Goal: Task Accomplishment & Management: Manage account settings

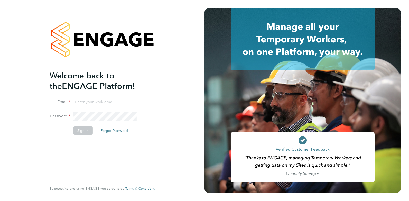
click at [95, 101] on input at bounding box center [104, 102] width 63 height 9
type input "cameron@omniapeople.com"
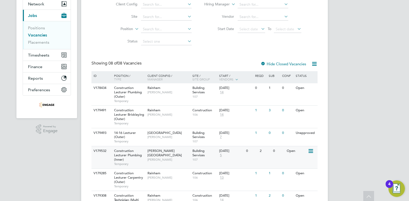
scroll to position [123, 0]
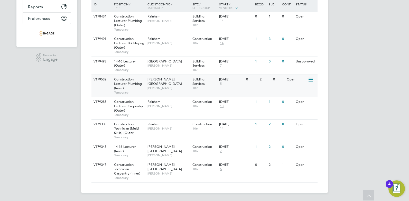
click at [198, 92] on div "Building Services 107" at bounding box center [204, 84] width 27 height 18
click at [163, 156] on div "V179345 14-16 Lecturer (Inner) Temporary Hackney Campus Nathan Morris Construct…" at bounding box center [204, 151] width 226 height 18
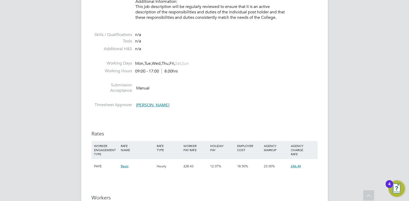
scroll to position [899, 0]
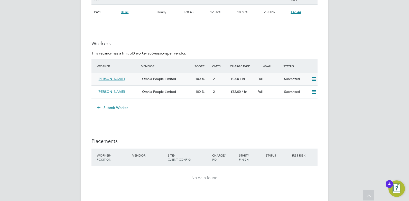
click at [314, 77] on icon at bounding box center [314, 79] width 6 height 4
click at [302, 90] on li "Remove" at bounding box center [306, 89] width 20 height 7
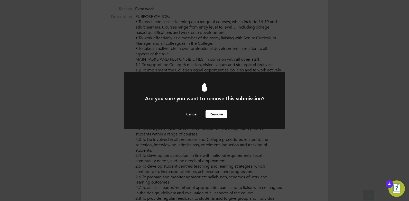
click at [218, 114] on button "Remove" at bounding box center [217, 114] width 22 height 8
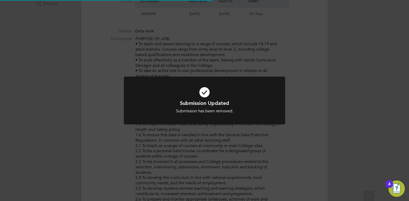
scroll to position [15, 36]
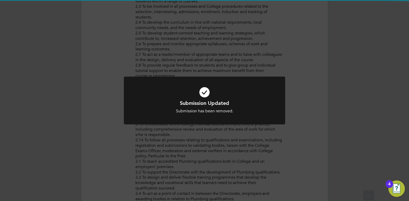
click at [206, 116] on div at bounding box center [204, 101] width 161 height 48
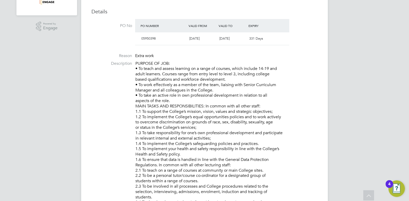
scroll to position [0, 0]
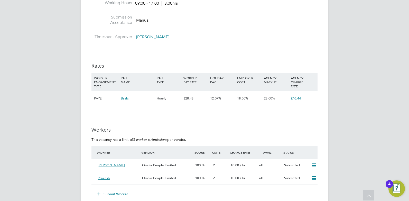
scroll to position [873, 0]
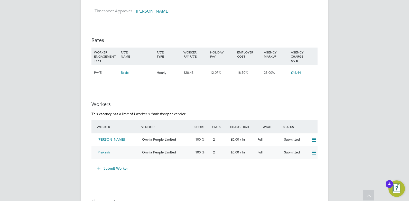
click at [315, 154] on icon at bounding box center [314, 153] width 6 height 4
click at [308, 162] on li "Remove" at bounding box center [306, 163] width 20 height 7
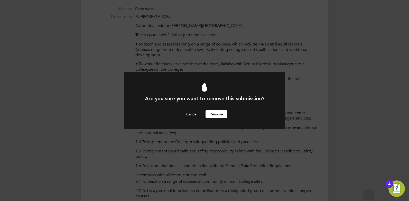
scroll to position [0, 0]
click at [189, 113] on button "Cancel" at bounding box center [191, 114] width 19 height 8
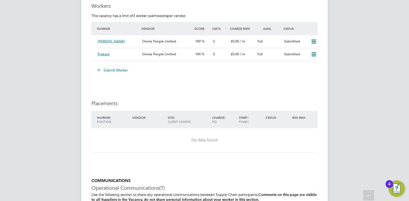
scroll to position [946, 0]
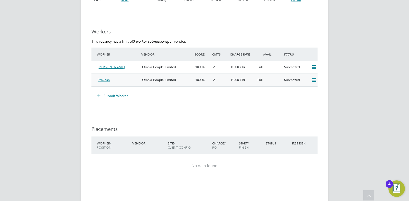
click at [316, 80] on icon at bounding box center [314, 80] width 6 height 4
click at [304, 91] on li "Remove" at bounding box center [306, 90] width 20 height 7
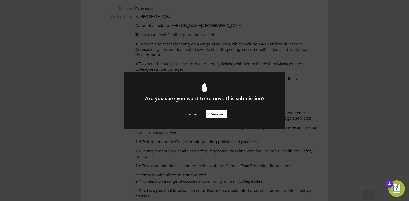
click at [220, 114] on button "Remove" at bounding box center [217, 114] width 22 height 8
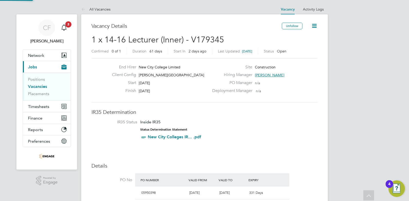
scroll to position [201, 0]
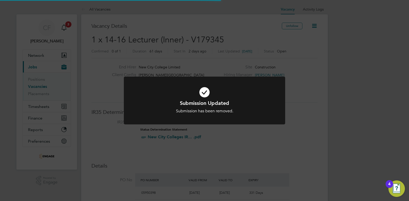
click at [204, 108] on div "Submission has been removed." at bounding box center [205, 110] width 134 height 5
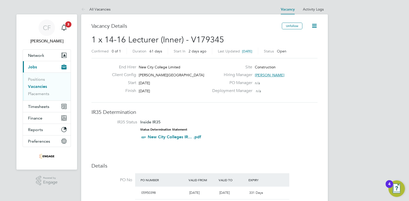
click at [35, 85] on link "Vacancies" at bounding box center [37, 86] width 19 height 5
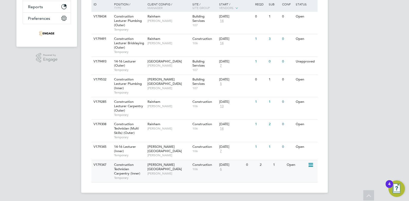
click at [171, 171] on span "[PERSON_NAME]" at bounding box center [168, 173] width 42 height 4
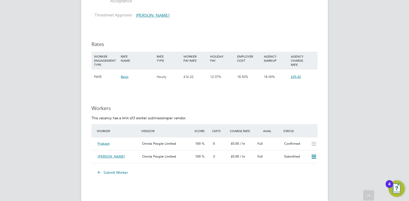
scroll to position [848, 0]
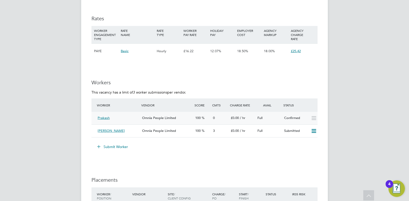
click at [183, 118] on div "Omnia People Limited" at bounding box center [166, 118] width 53 height 8
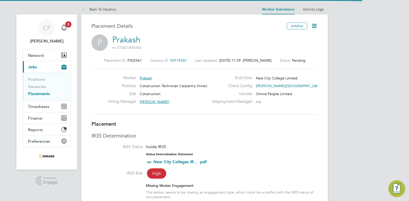
scroll to position [3, 3]
